Goal: Manage account settings

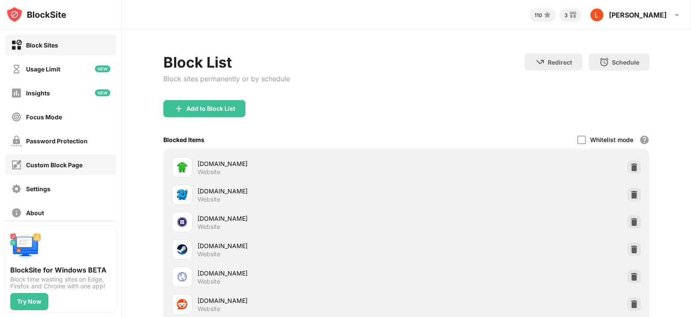
click at [70, 166] on div "Custom Block Page" at bounding box center [54, 164] width 56 height 7
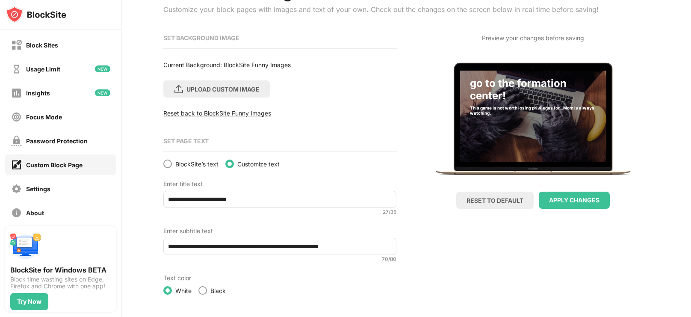
scroll to position [69, 0]
click at [61, 141] on div "Password Protection" at bounding box center [57, 140] width 62 height 7
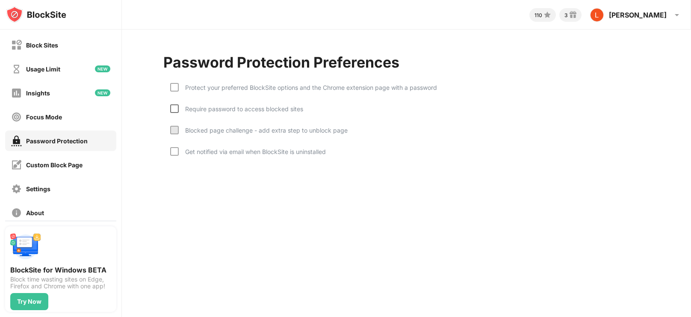
click at [173, 110] on div at bounding box center [174, 108] width 9 height 9
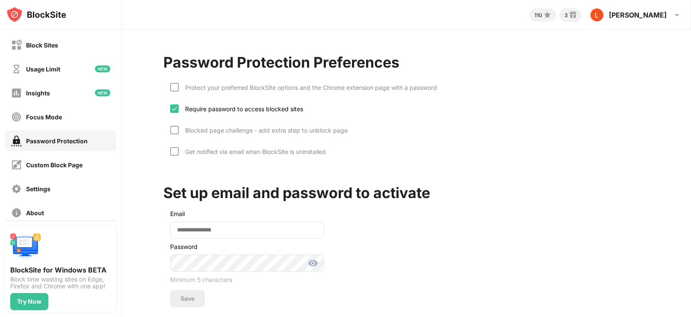
click at [177, 120] on div "Require password to access blocked sites" at bounding box center [236, 114] width 133 height 21
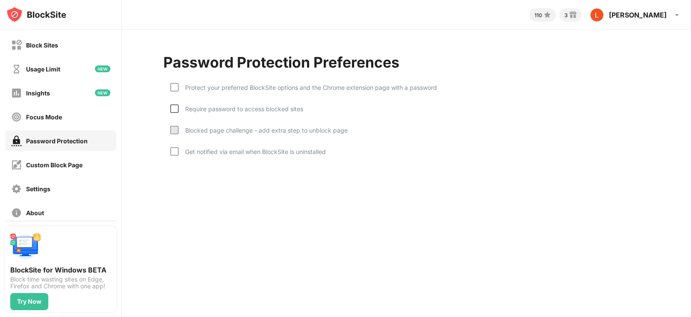
click at [175, 107] on div at bounding box center [174, 108] width 9 height 9
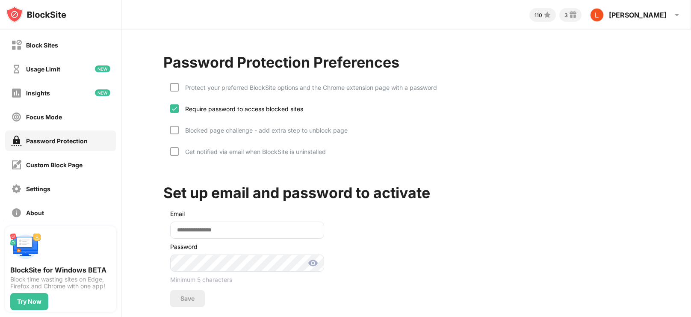
click at [182, 124] on div "Require password to access blocked sites" at bounding box center [236, 114] width 133 height 21
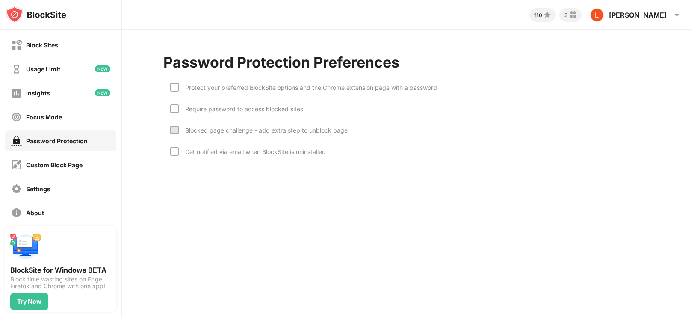
click at [176, 126] on div at bounding box center [174, 130] width 9 height 9
click at [174, 149] on div at bounding box center [174, 151] width 9 height 9
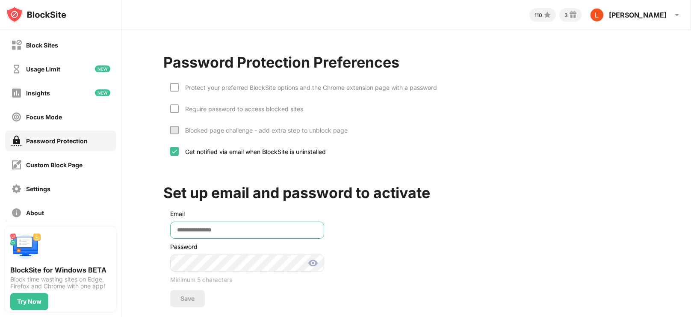
click at [267, 231] on input "email" at bounding box center [247, 229] width 154 height 17
click at [271, 229] on input "**********" at bounding box center [247, 229] width 154 height 17
type input "*"
click at [59, 49] on div "Block Sites" at bounding box center [60, 45] width 111 height 21
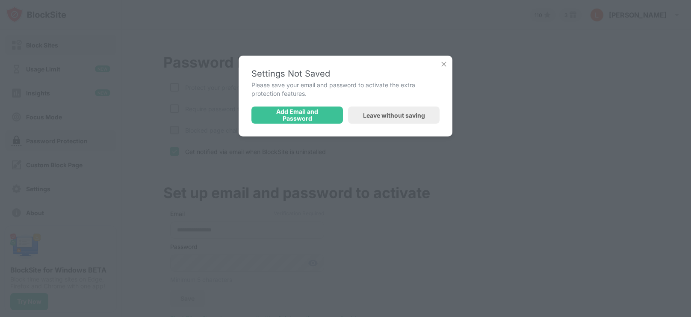
click at [409, 116] on div "Leave without saving" at bounding box center [394, 115] width 62 height 7
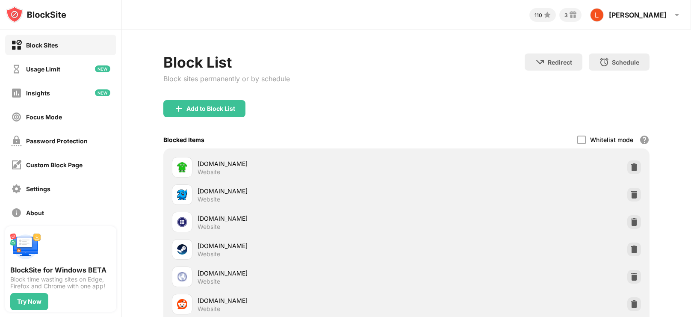
click at [557, 62] on div "Redirect" at bounding box center [560, 62] width 24 height 7
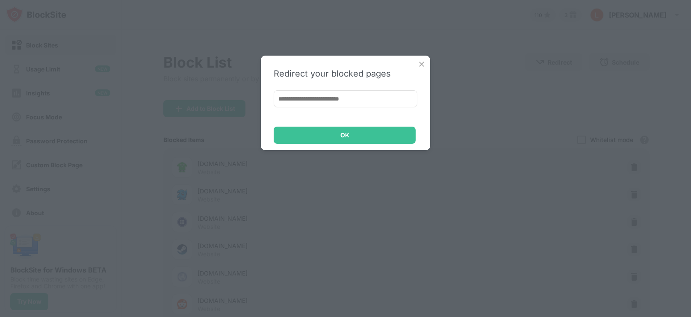
click at [422, 64] on img at bounding box center [421, 64] width 9 height 9
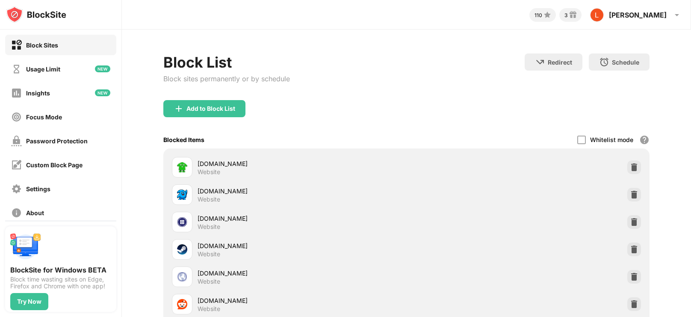
click at [270, 81] on div "Block sites permanently or by schedule" at bounding box center [226, 78] width 127 height 9
click at [657, 19] on div "Lindsey Lindsey McLaughlin View Account Insights Rewards Settings Support Log O…" at bounding box center [636, 15] width 102 height 21
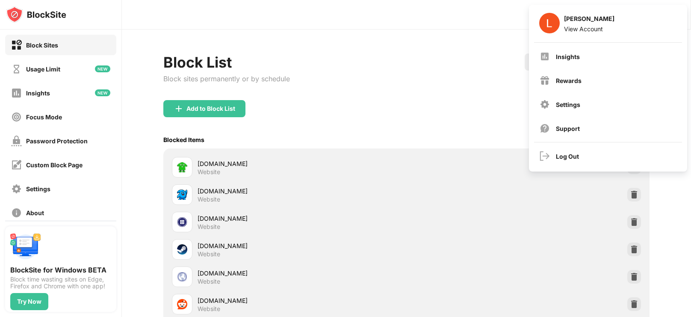
click at [463, 88] on div "Block List Block sites permanently or by schedule Redirect Choose a site to be …" at bounding box center [406, 76] width 486 height 47
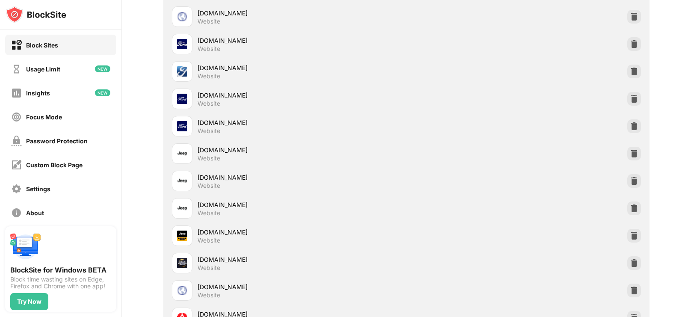
scroll to position [506, 0]
click at [634, 207] on img at bounding box center [634, 207] width 9 height 9
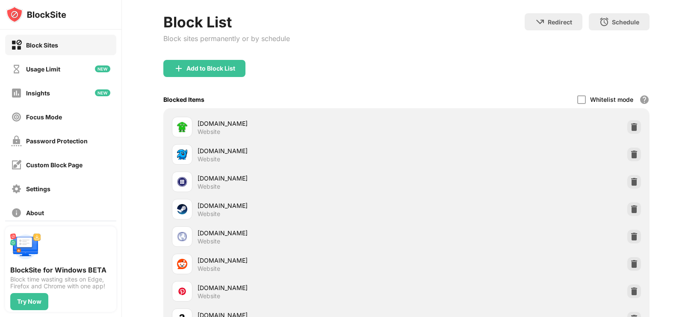
scroll to position [0, 0]
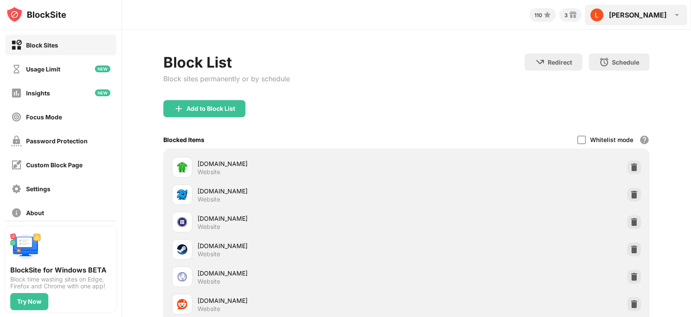
click at [677, 14] on img at bounding box center [676, 15] width 10 height 10
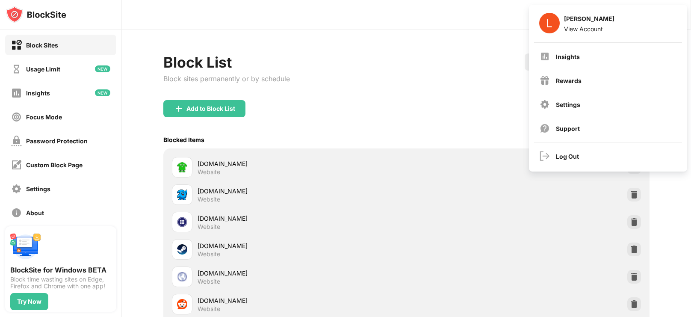
click at [405, 86] on div "Block List Block sites permanently or by schedule Redirect Choose a site to be …" at bounding box center [406, 76] width 486 height 47
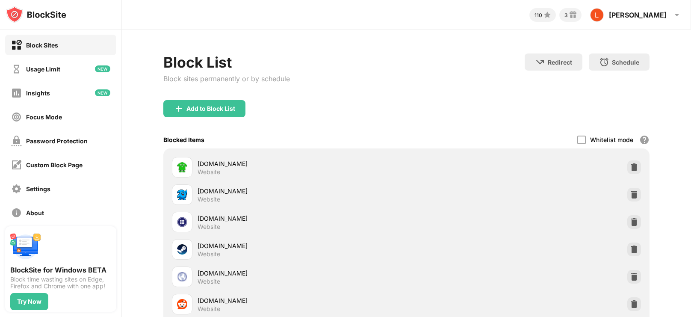
click at [41, 71] on div "Usage Limit" at bounding box center [43, 68] width 34 height 7
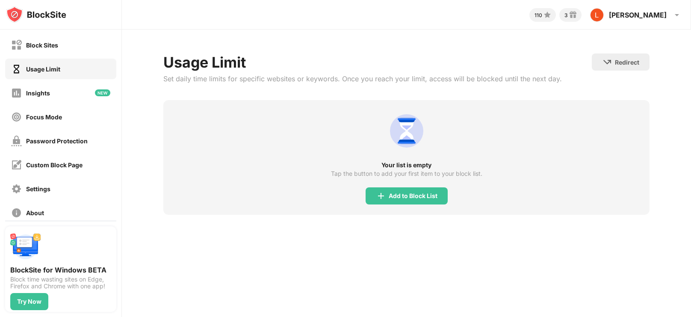
click at [38, 98] on div "Insights" at bounding box center [60, 92] width 111 height 21
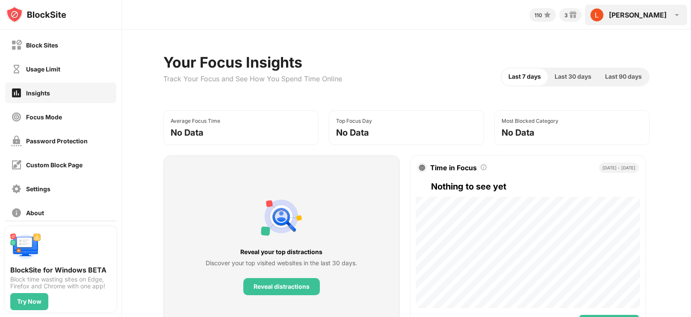
click at [676, 18] on img at bounding box center [676, 15] width 10 height 10
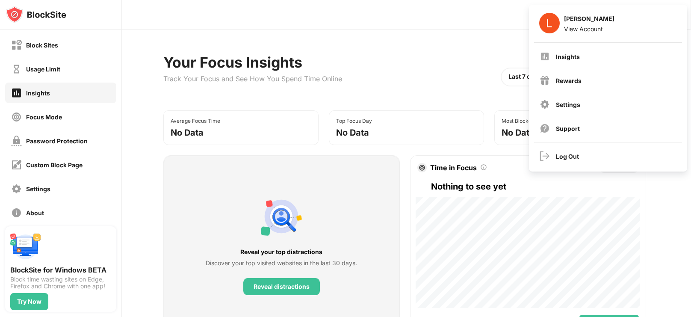
click at [65, 43] on div "Block Sites" at bounding box center [60, 45] width 111 height 21
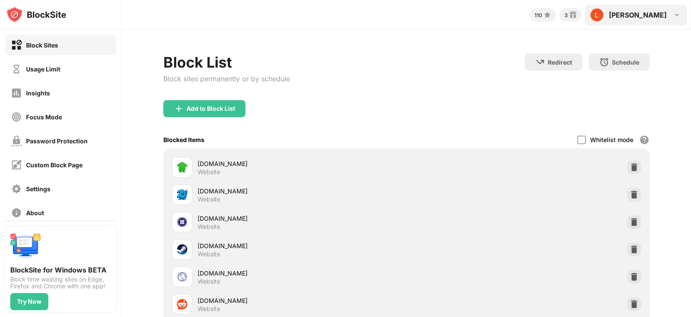
click at [671, 19] on img at bounding box center [676, 15] width 10 height 10
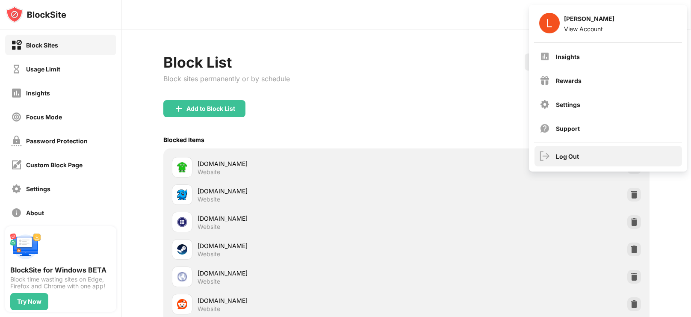
click at [567, 151] on div "Log Out" at bounding box center [607, 156] width 147 height 21
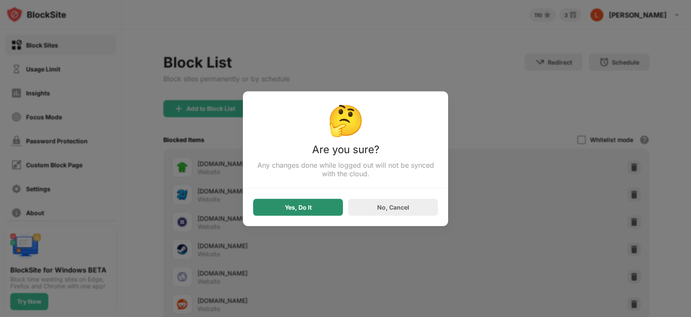
click at [285, 209] on div "Yes, Do It" at bounding box center [298, 206] width 27 height 7
